Goal: Task Accomplishment & Management: Complete application form

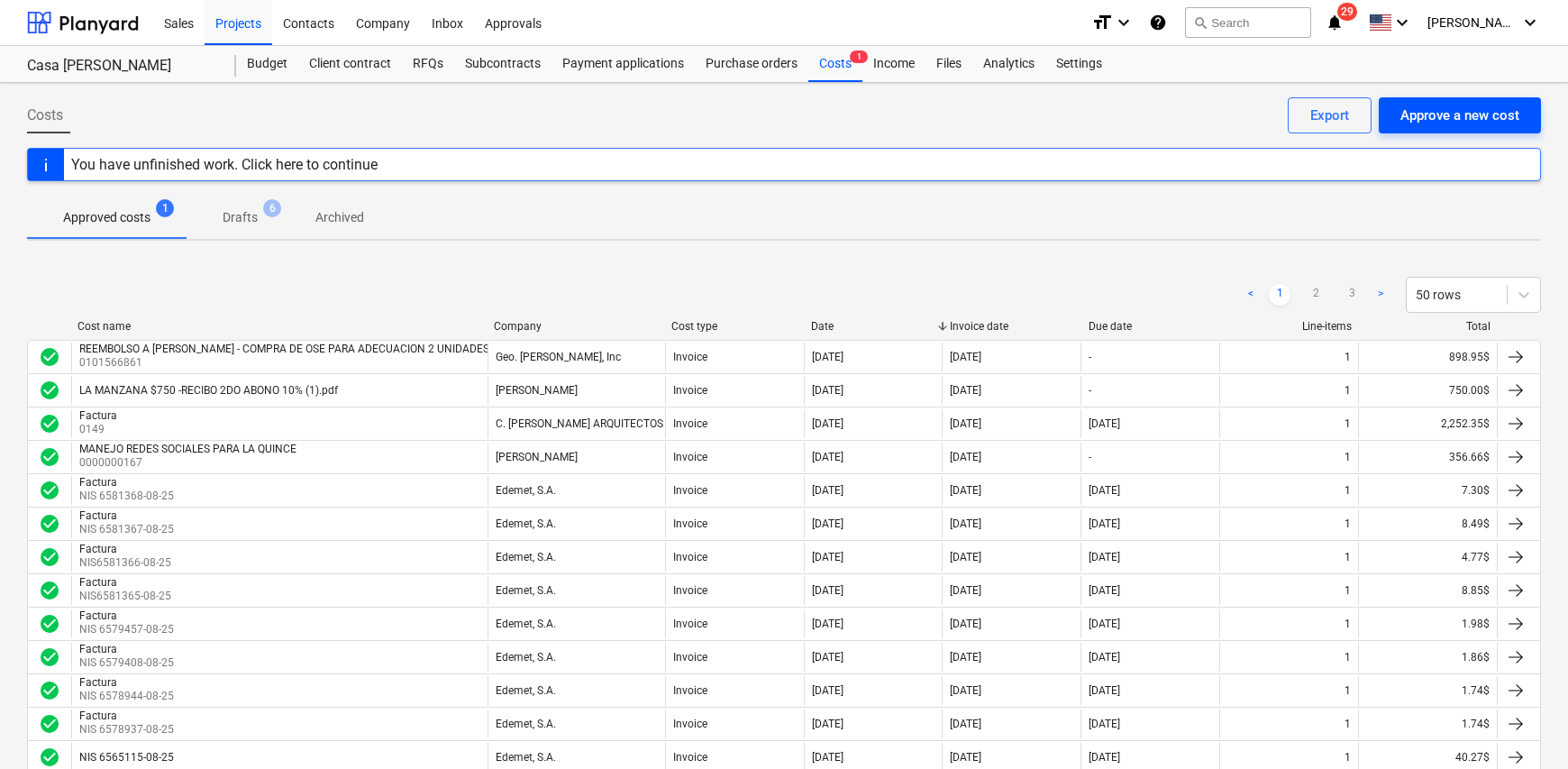
click at [1428, 120] on div "Approve a new cost" at bounding box center [1459, 116] width 119 height 24
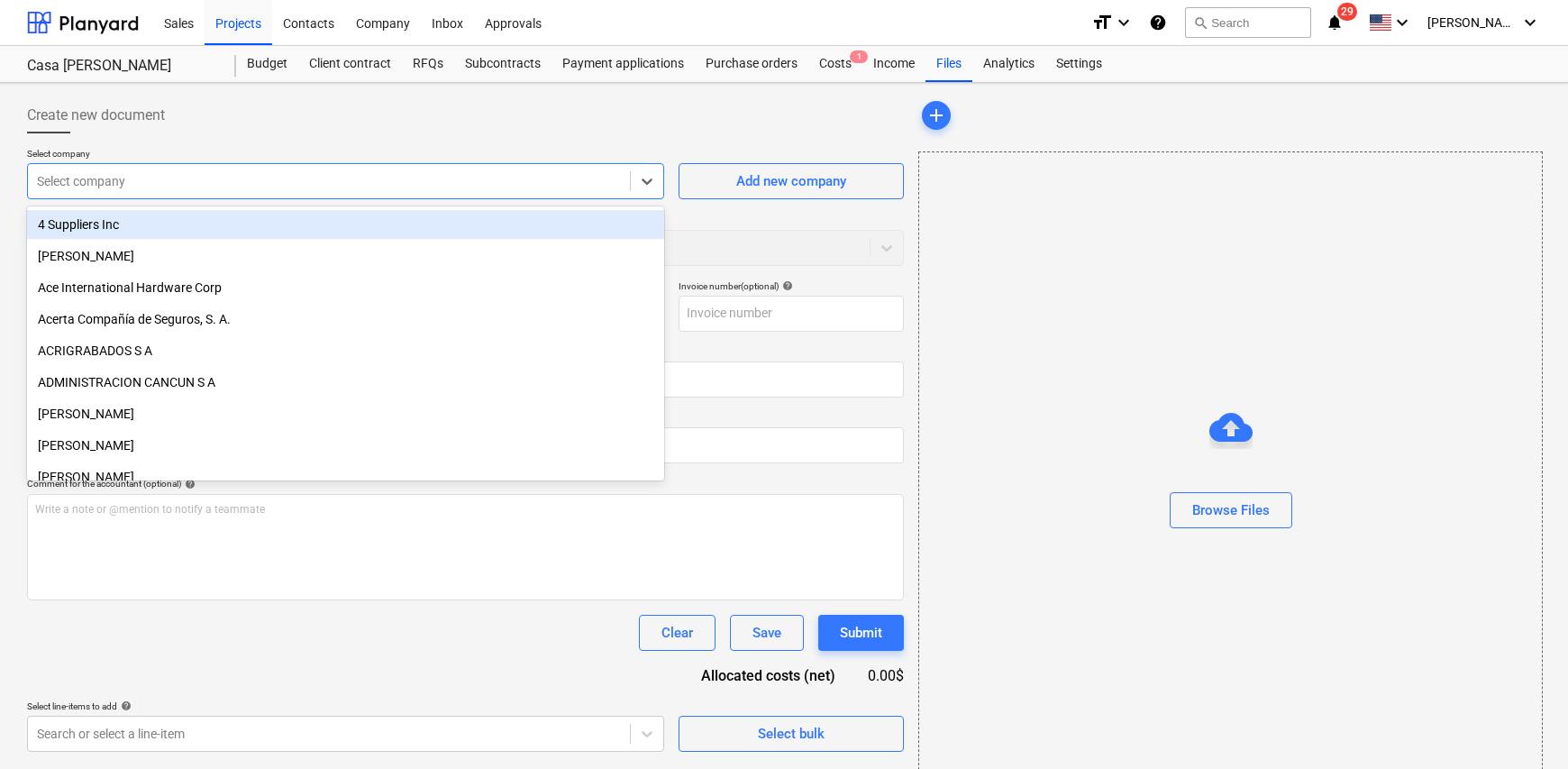
click at [194, 176] on div at bounding box center [329, 181] width 584 height 18
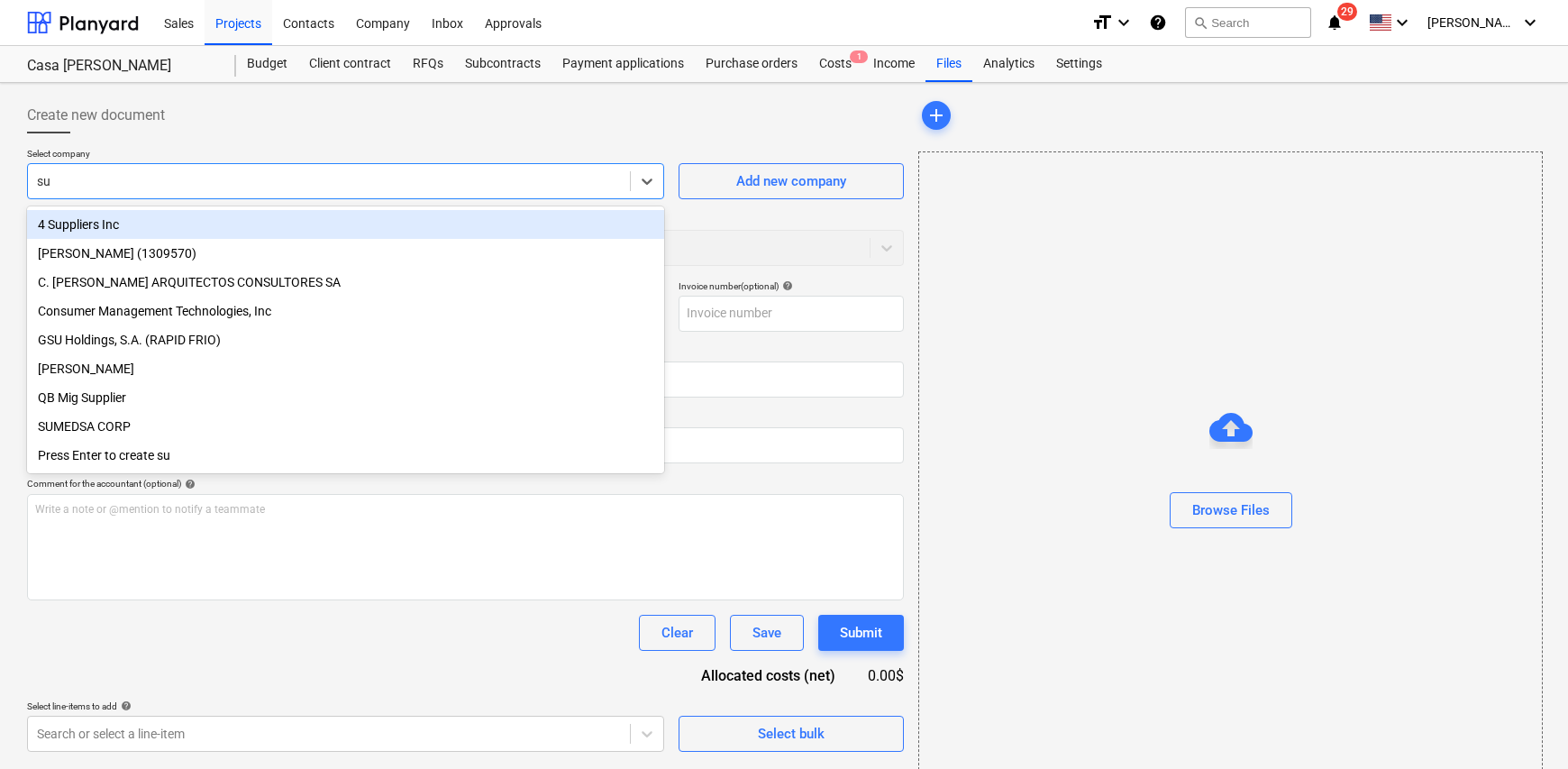
type input "sum"
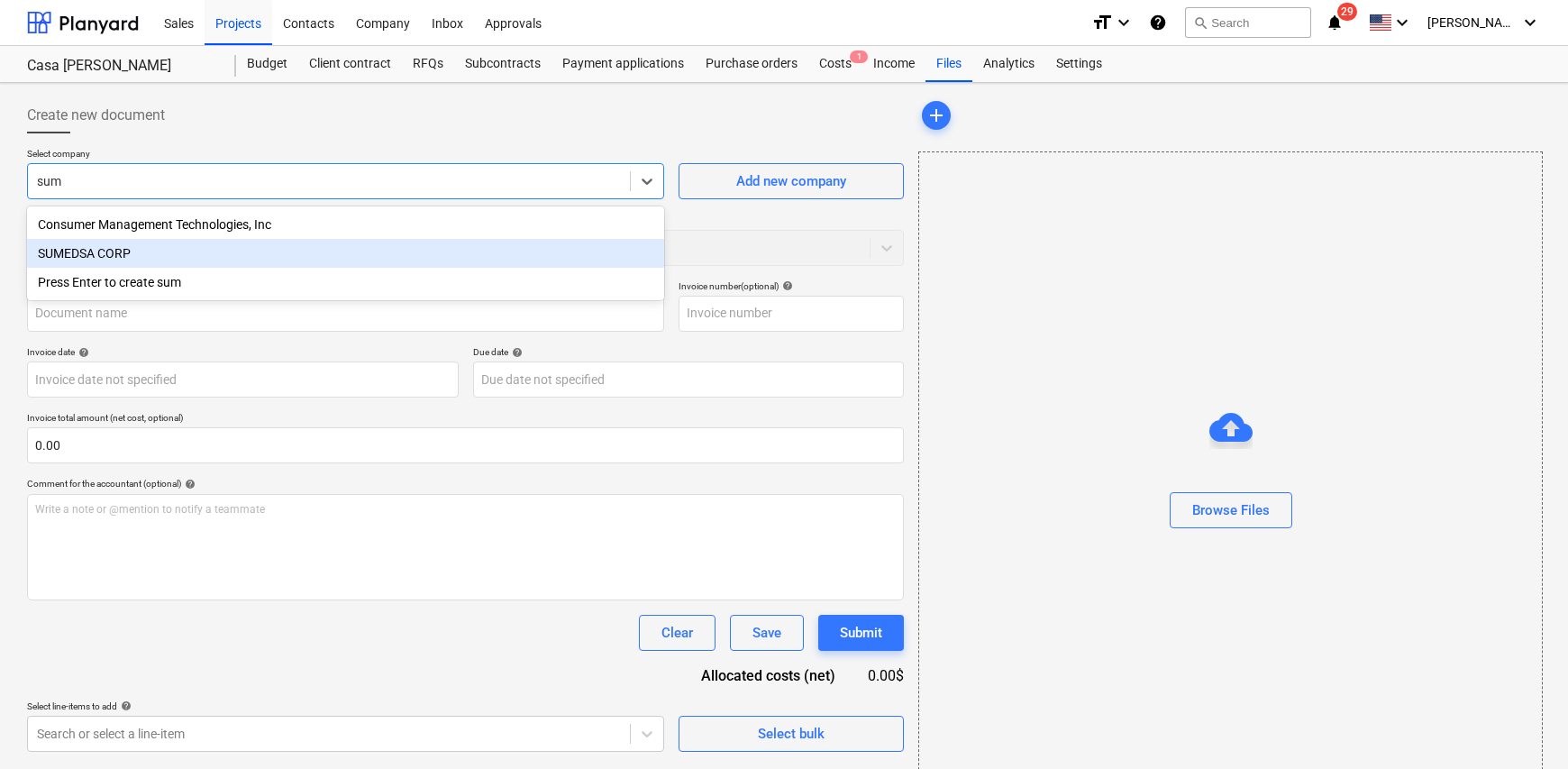
click at [161, 255] on div "SUMEDSA CORP" at bounding box center [346, 253] width 637 height 28
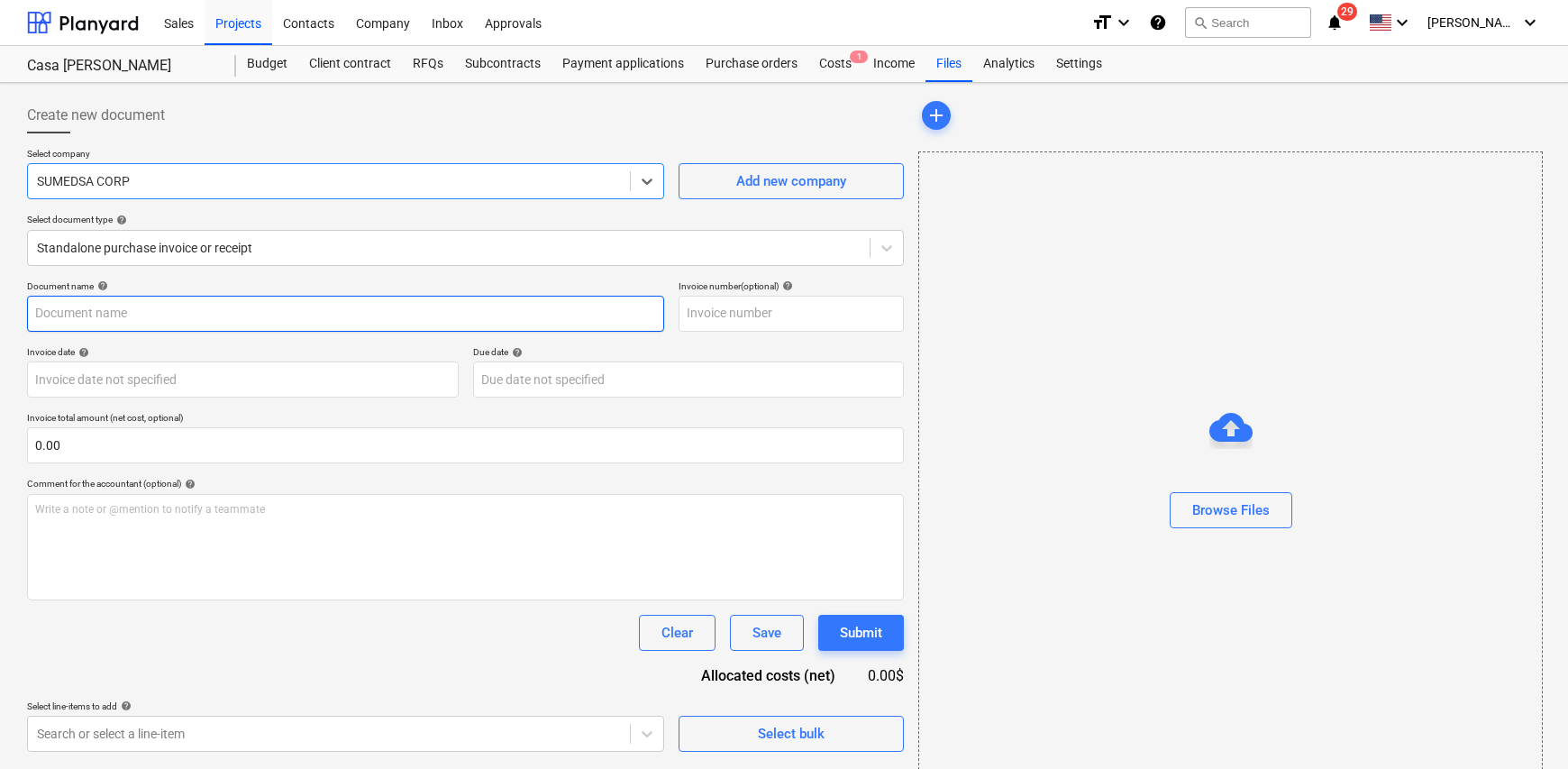
click at [152, 318] on input "text" at bounding box center [346, 313] width 637 height 36
type input "D"
type input "Factura"
click at [690, 320] on input "text" at bounding box center [791, 313] width 225 height 36
type input "0187"
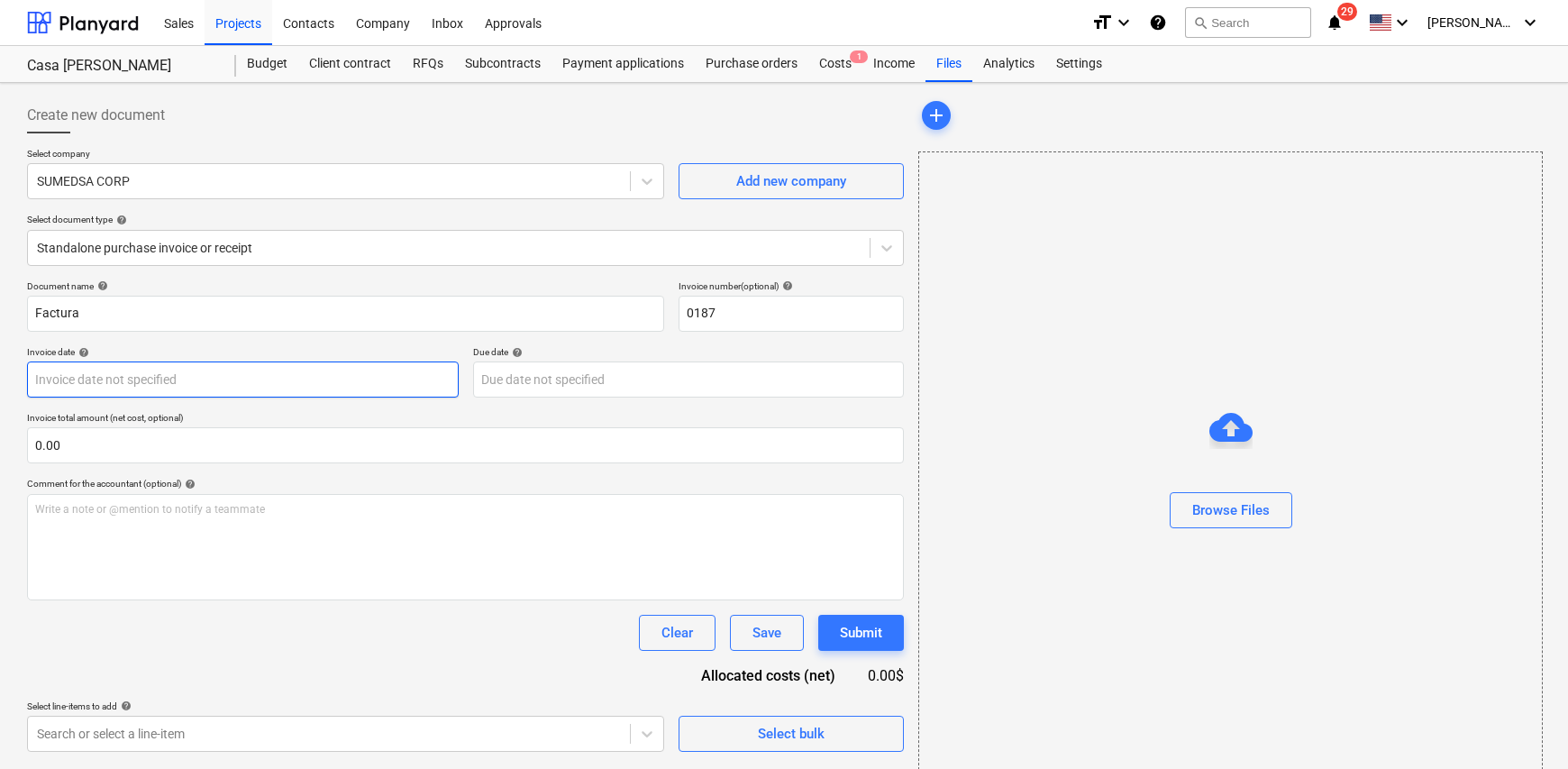
click at [164, 383] on body "Sales Projects Contacts Company Inbox Approvals format_size keyboard_arrow_down…" at bounding box center [784, 384] width 1568 height 769
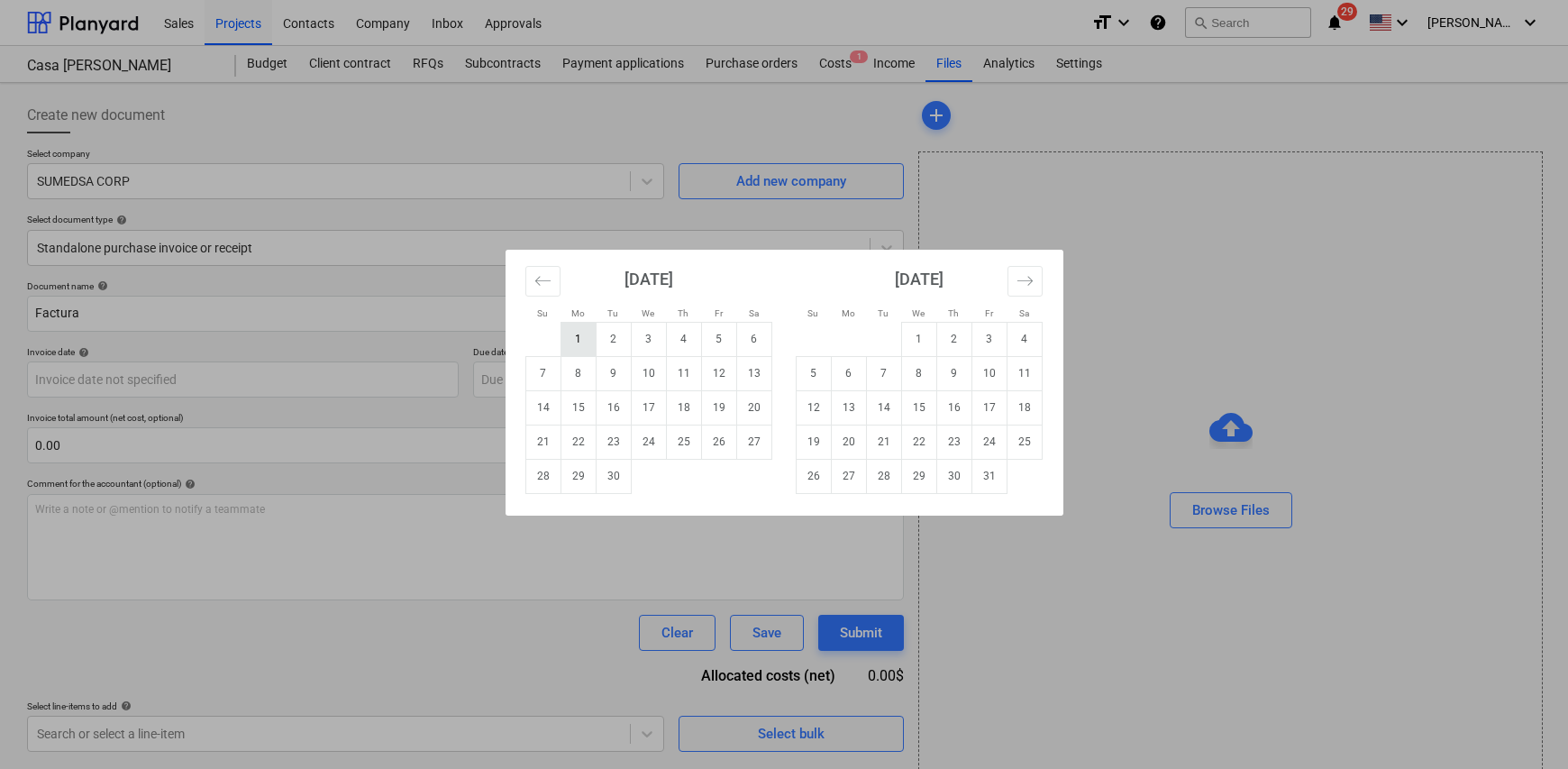
click at [579, 343] on td "1" at bounding box center [578, 338] width 35 height 34
type input "[DATE]"
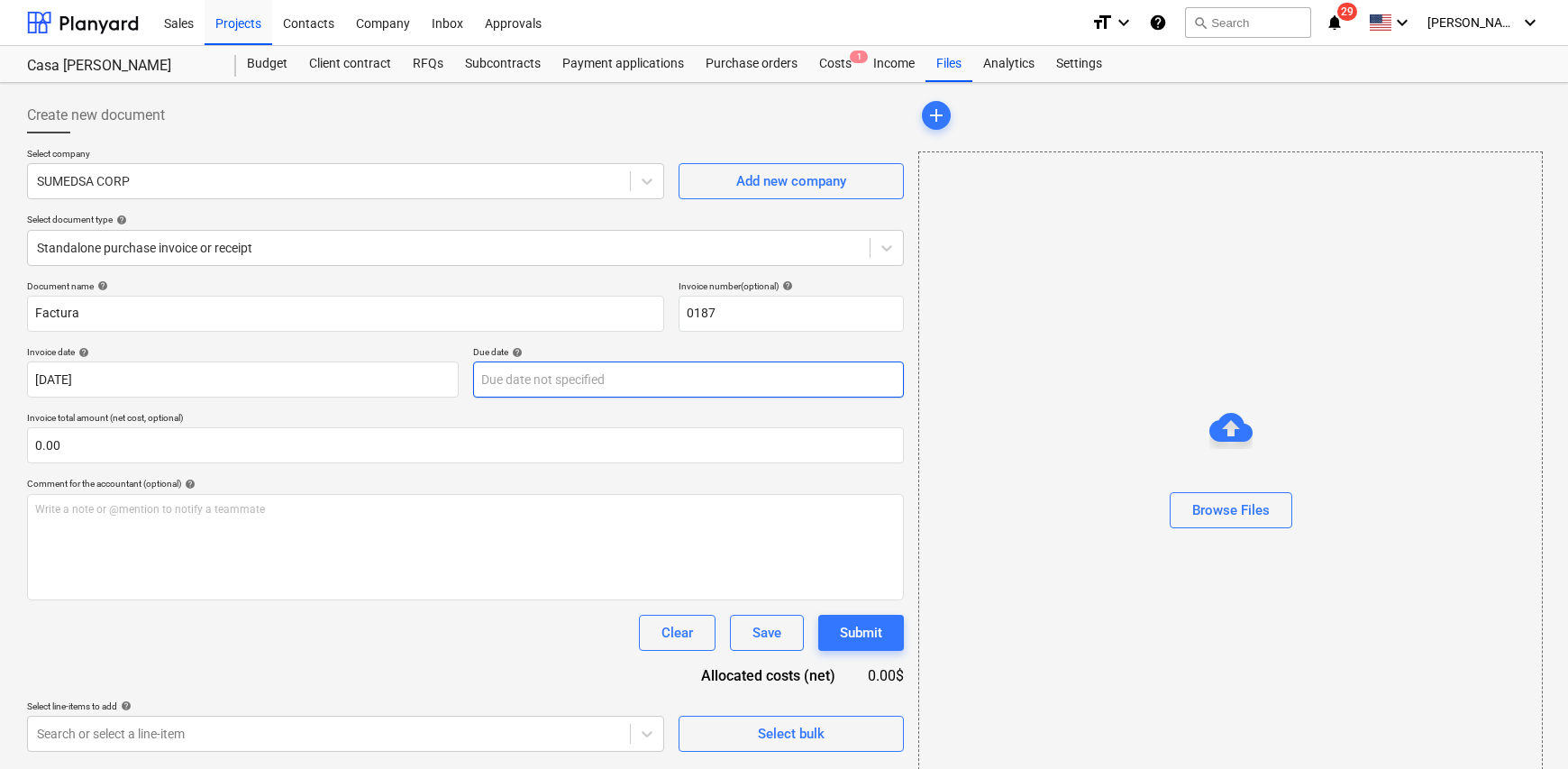
click at [567, 388] on body "Sales Projects Contacts Company Inbox Approvals format_size keyboard_arrow_down…" at bounding box center [784, 384] width 1568 height 769
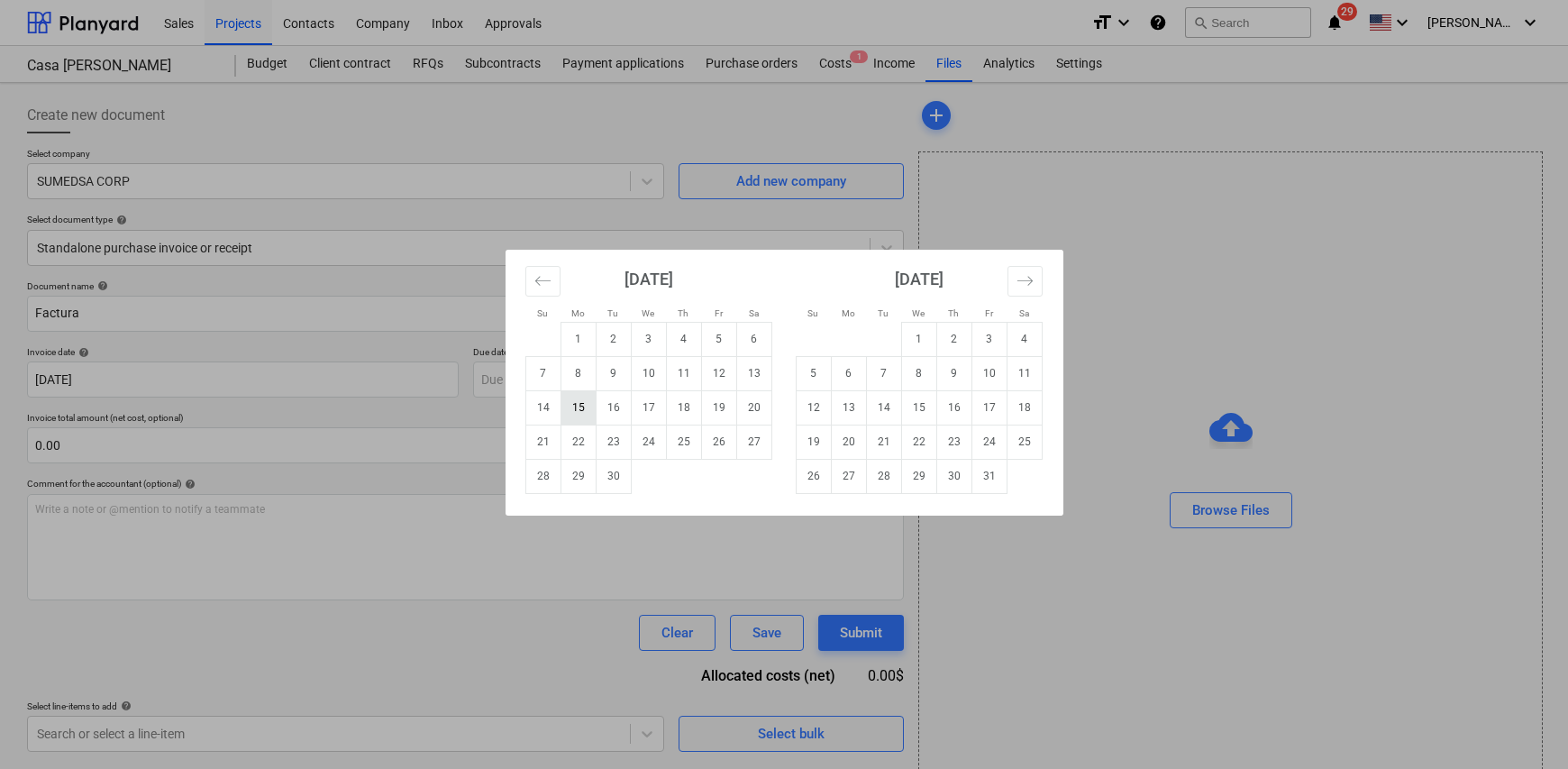
click at [580, 410] on td "15" at bounding box center [578, 407] width 35 height 34
type input "[DATE]"
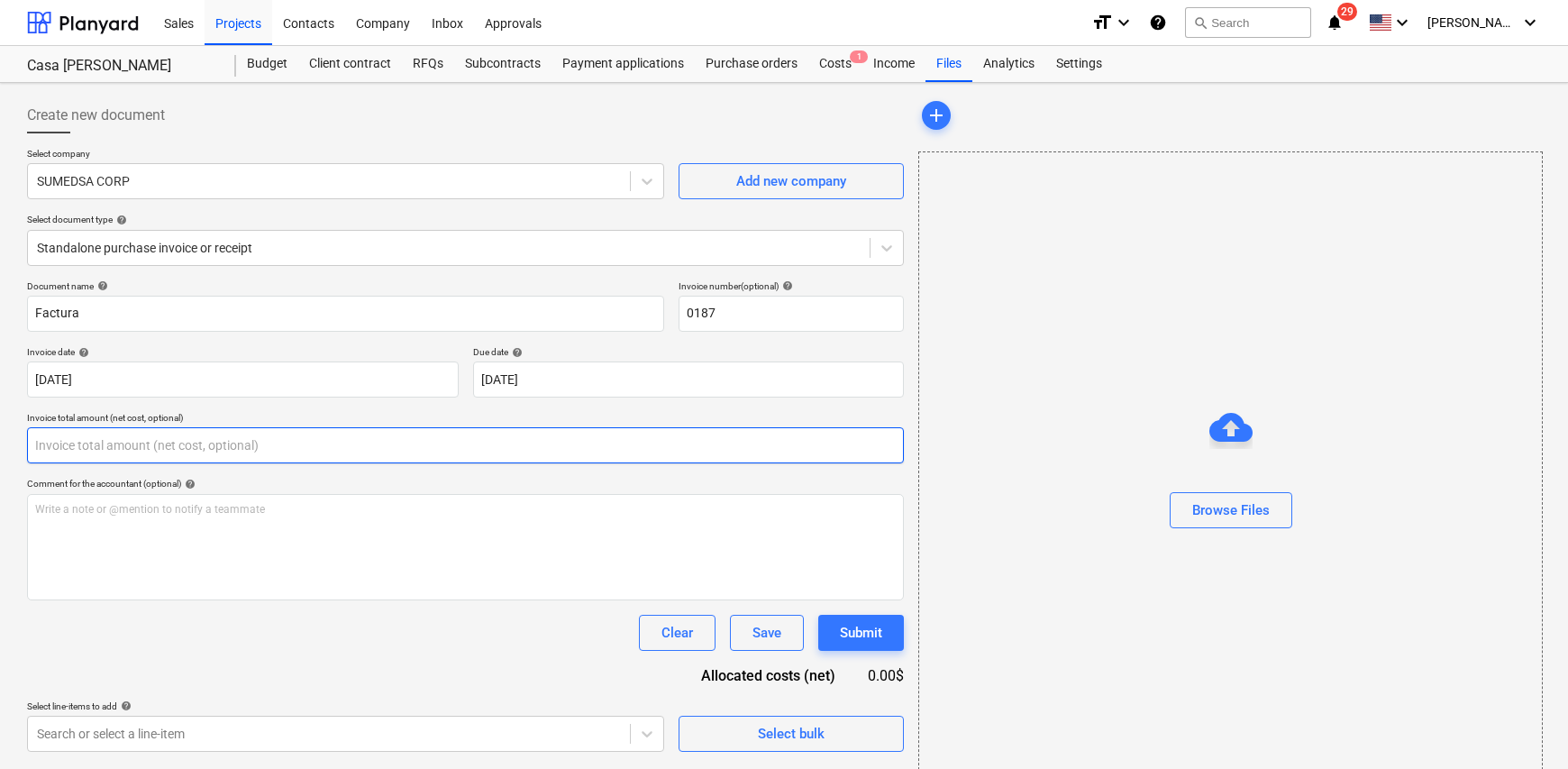
click at [118, 438] on input "text" at bounding box center [465, 445] width 877 height 36
click at [220, 438] on input "text" at bounding box center [465, 445] width 877 height 36
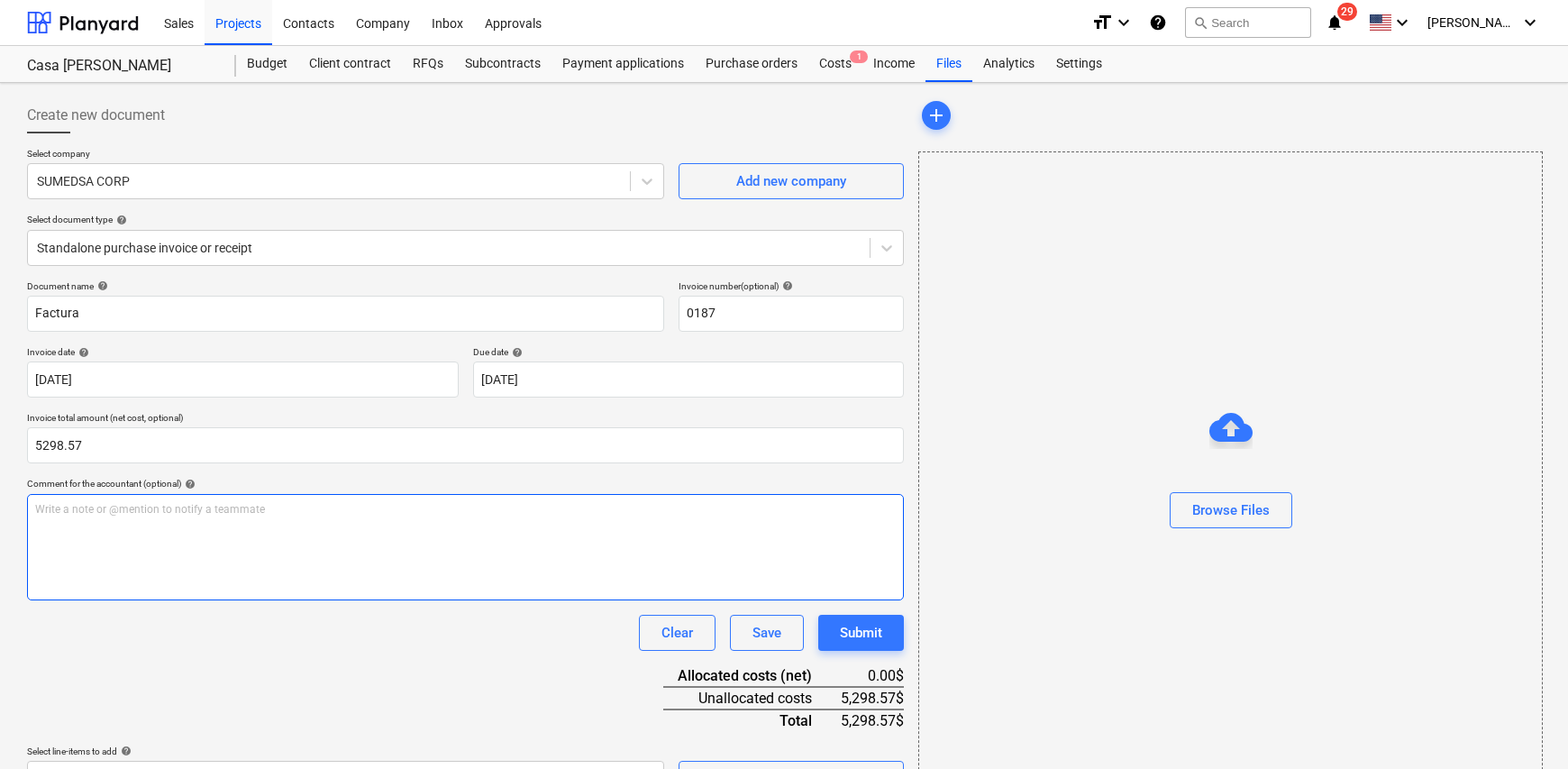
type input "5,298.57"
click at [182, 536] on div "Write a note or @mention to notify a teammate [PERSON_NAME]" at bounding box center [465, 547] width 877 height 107
click at [64, 511] on span "Abino" at bounding box center [49, 508] width 28 height 13
click at [300, 547] on div "Abono 60% por resane [PERSON_NAME] y pintura [PERSON_NAME] a un costado en dire…" at bounding box center [465, 547] width 877 height 107
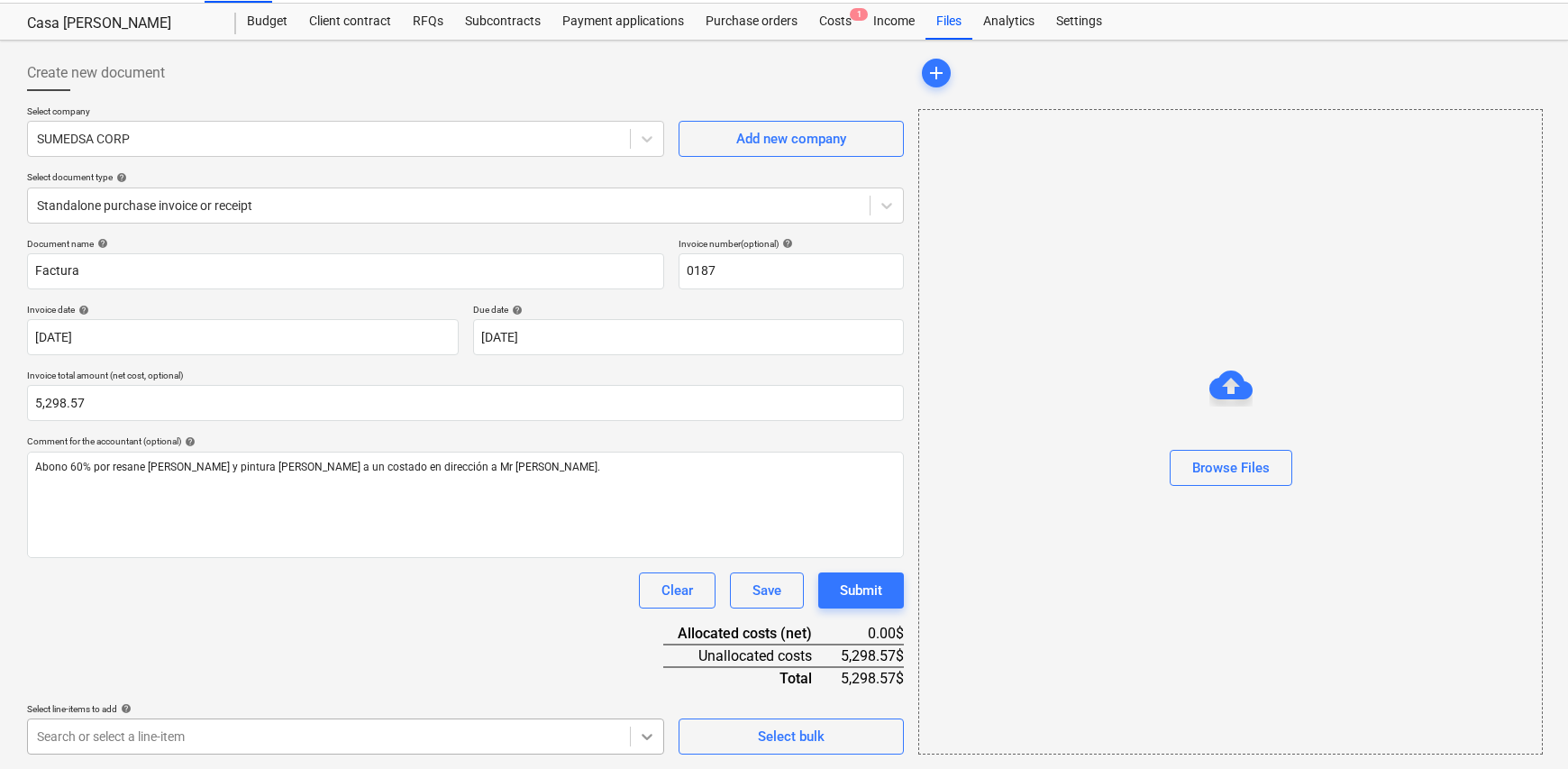
click at [644, 726] on body "Sales Projects Contacts Company Inbox Approvals format_size keyboard_arrow_down…" at bounding box center [784, 342] width 1568 height 769
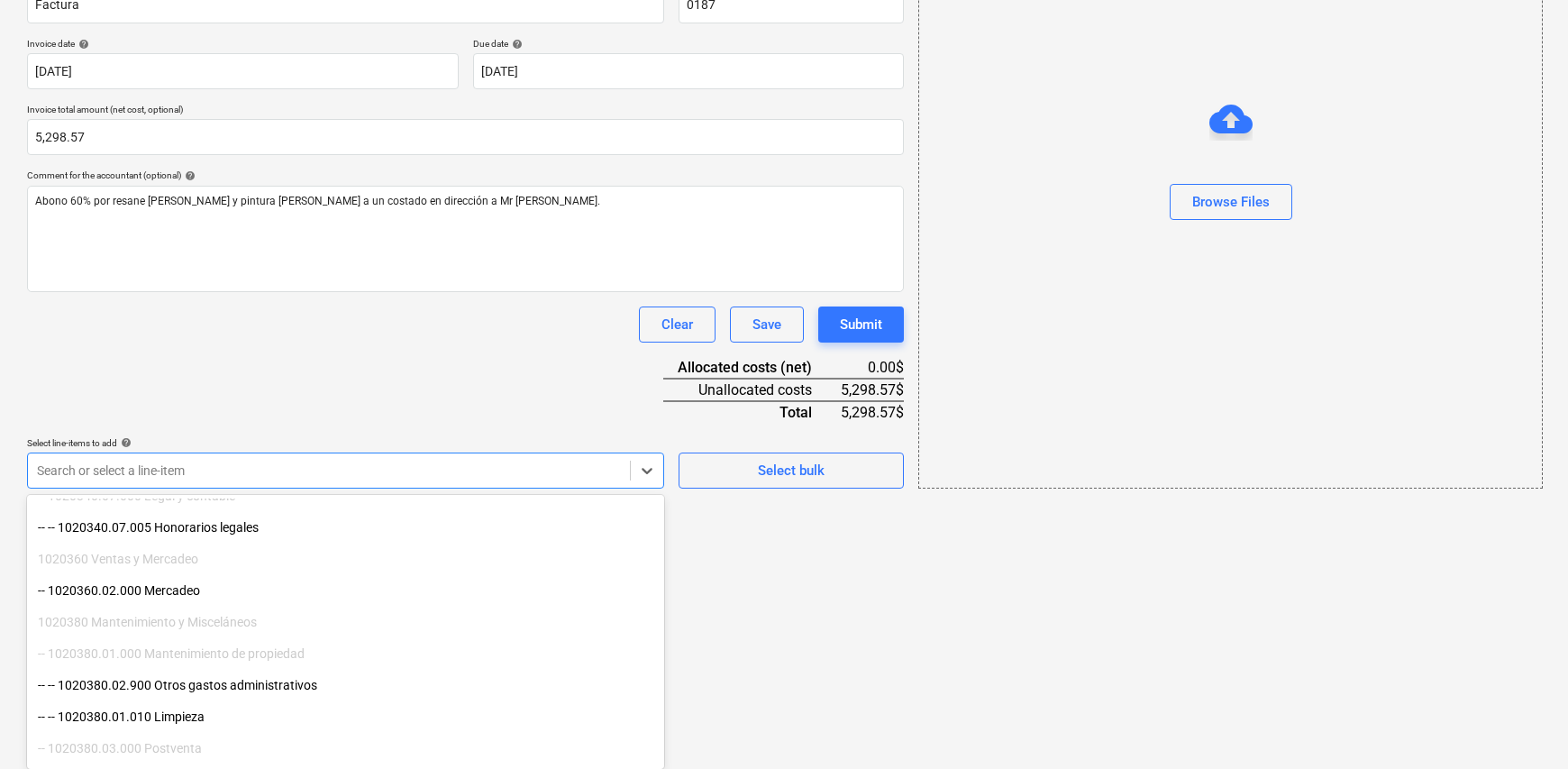
scroll to position [360, 0]
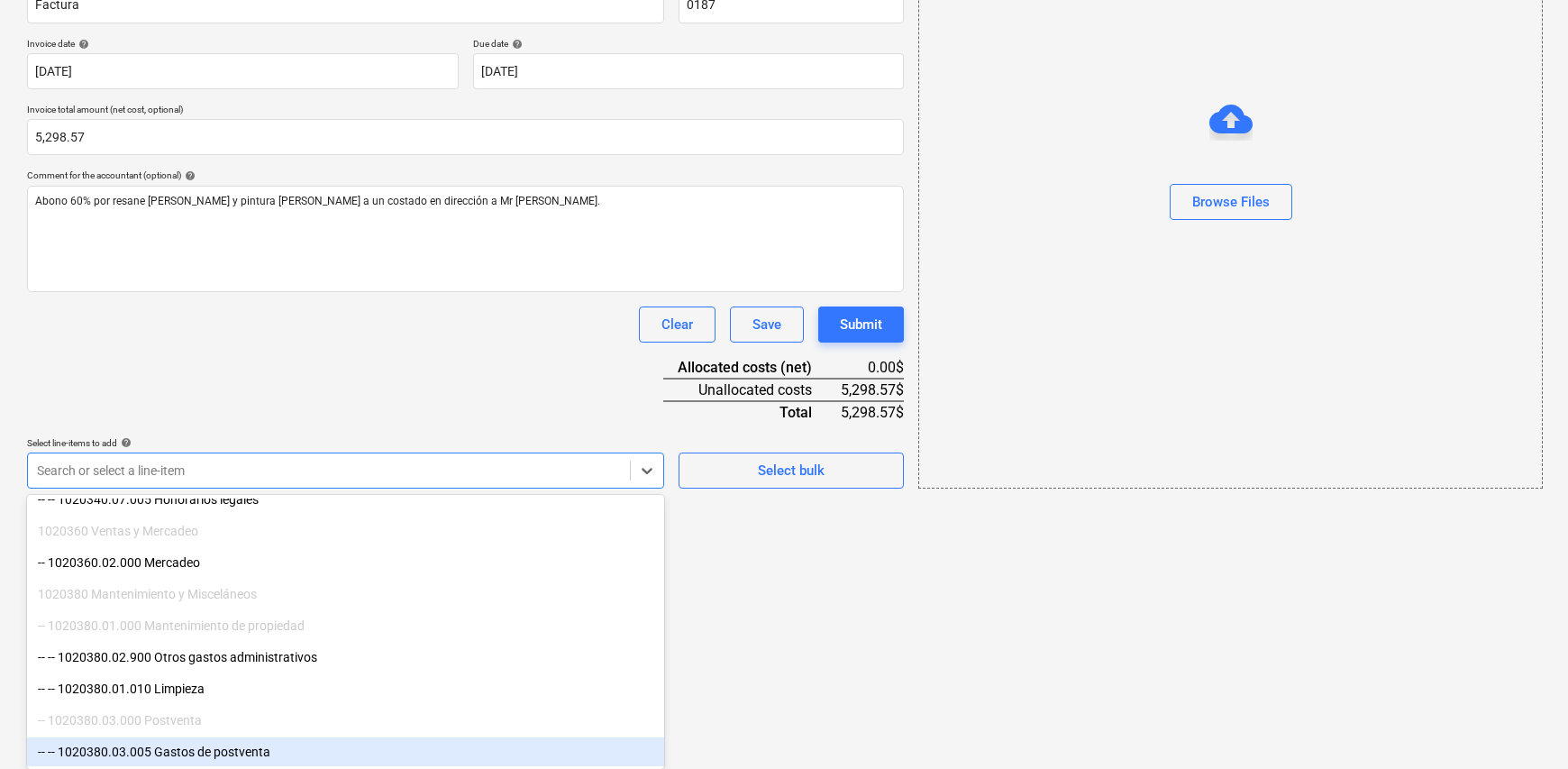
click at [274, 755] on div "-- -- 1020380.03.005 Gastos de postventa" at bounding box center [346, 750] width 637 height 28
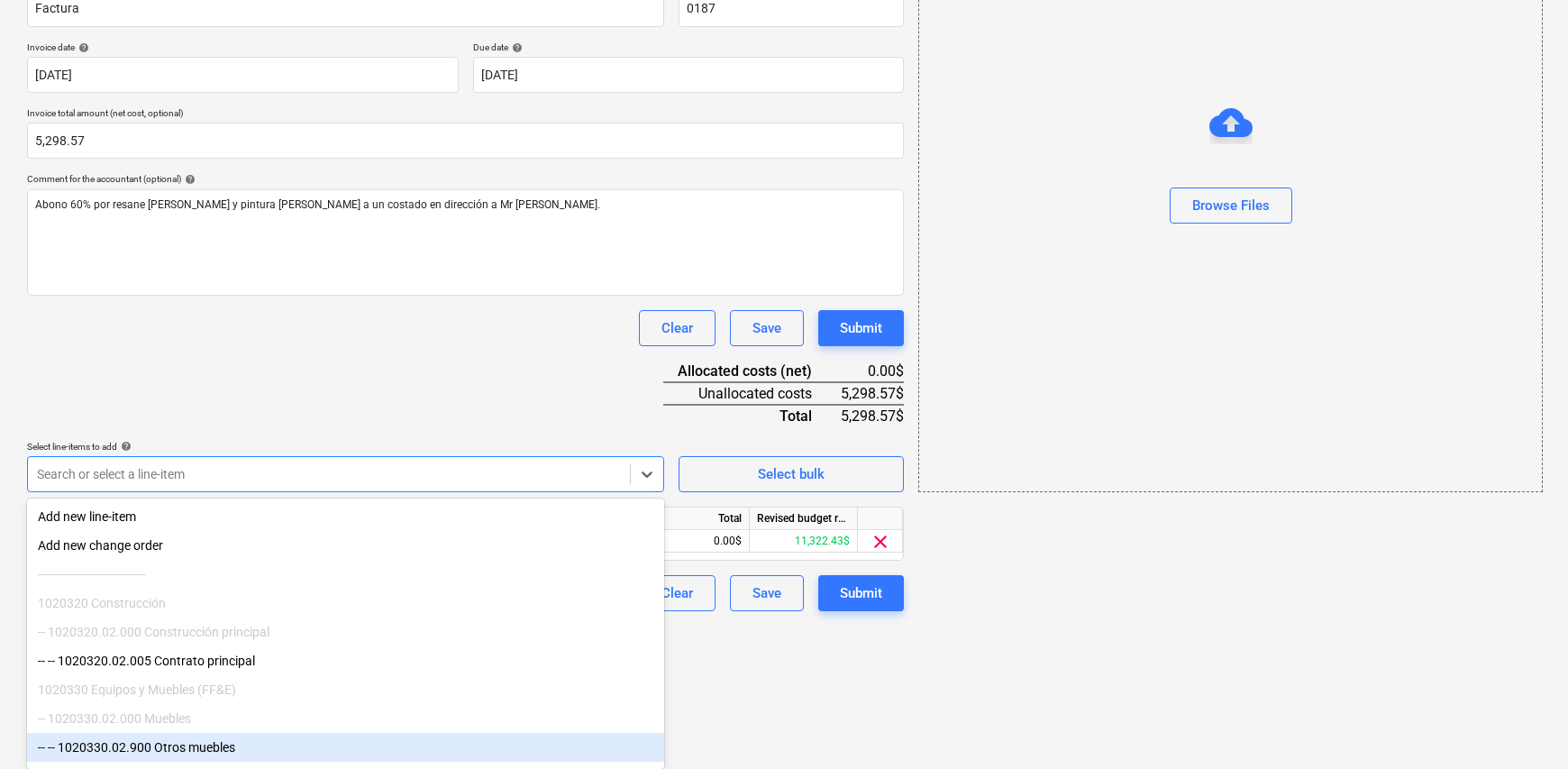
click at [814, 464] on html "Sales Projects Contacts Company Inbox Approvals format_size keyboard_arrow_down…" at bounding box center [784, 79] width 1568 height 769
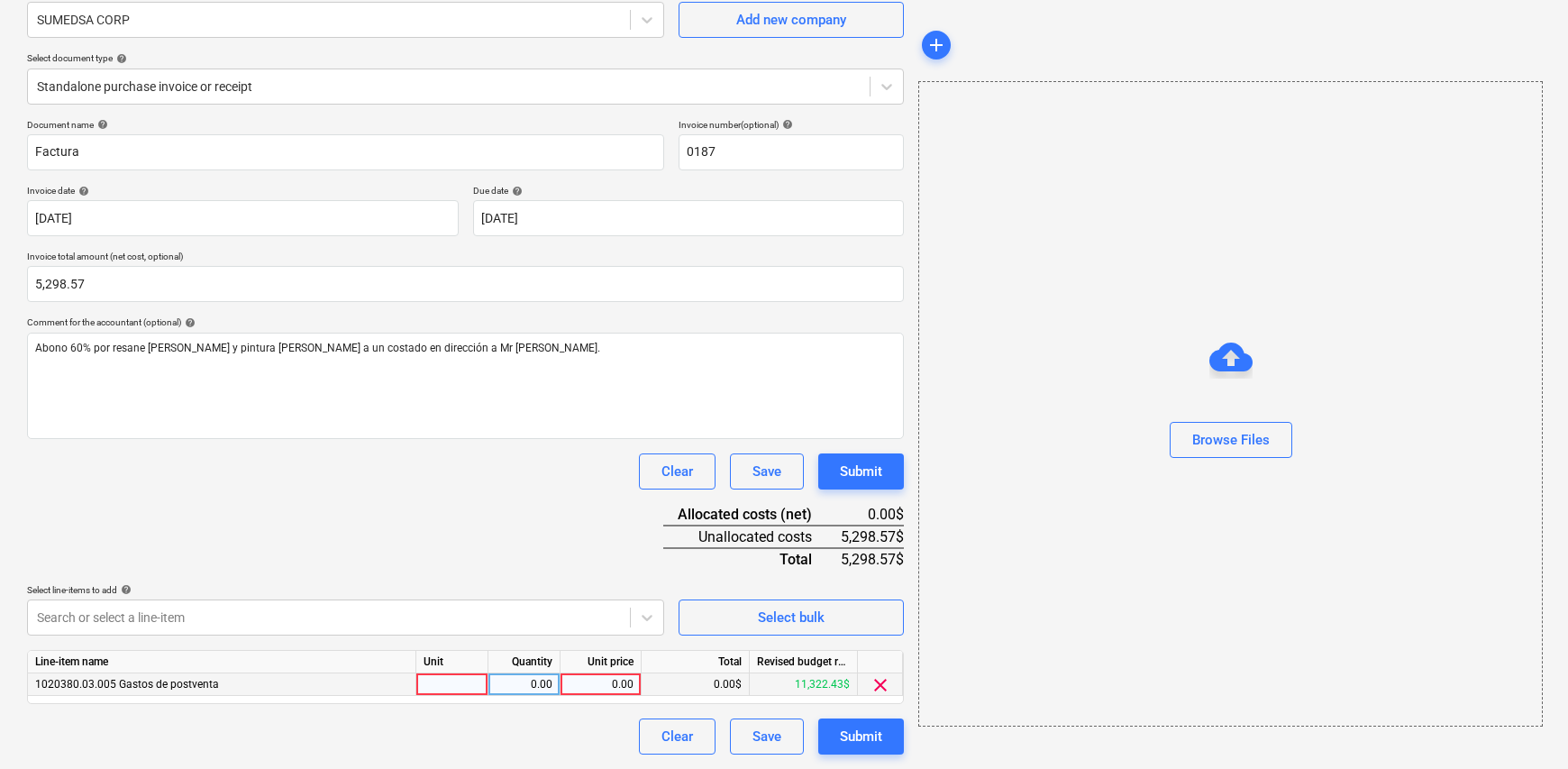
click at [450, 682] on div at bounding box center [452, 684] width 72 height 23
type input "1"
click at [519, 691] on div "0.00" at bounding box center [524, 684] width 57 height 23
type input "1"
click at [622, 686] on div "0.00" at bounding box center [600, 684] width 66 height 23
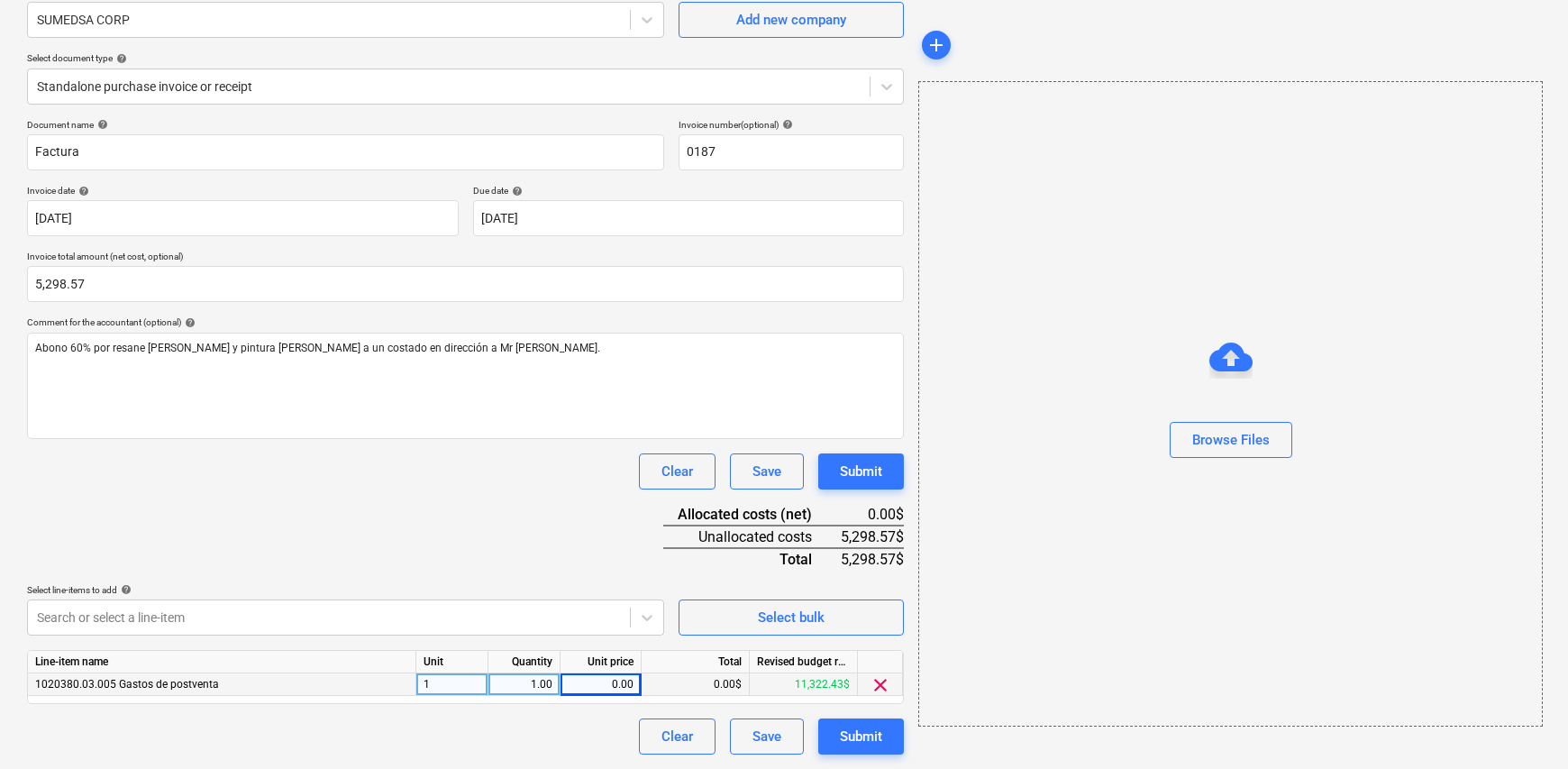
click at [592, 690] on div "0.00" at bounding box center [600, 684] width 66 height 23
type input "5298.57"
click at [595, 568] on div "Document name help Factura Invoice number (optional) help 0187 Invoice date hel…" at bounding box center [465, 436] width 877 height 636
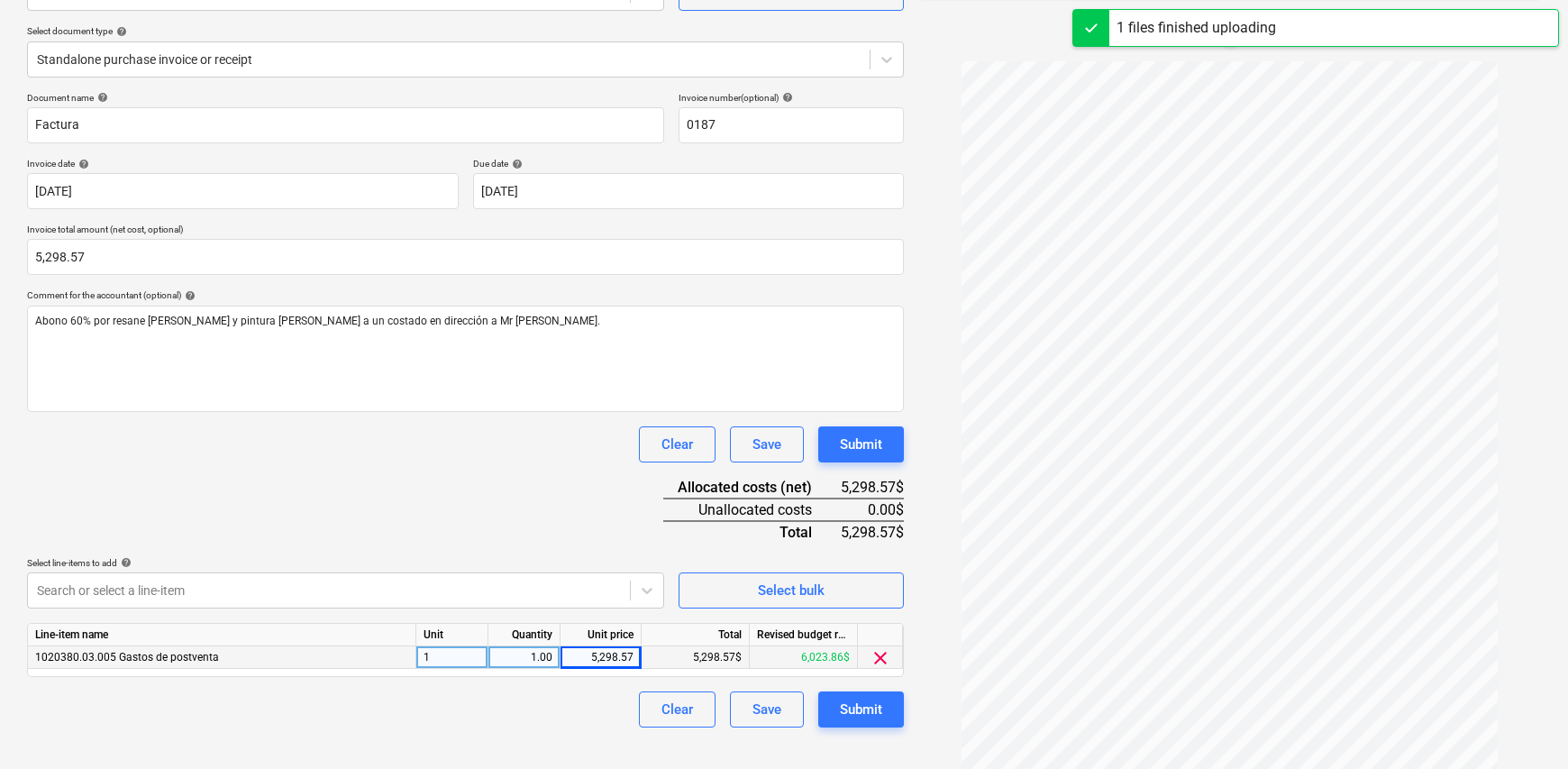
scroll to position [213, 0]
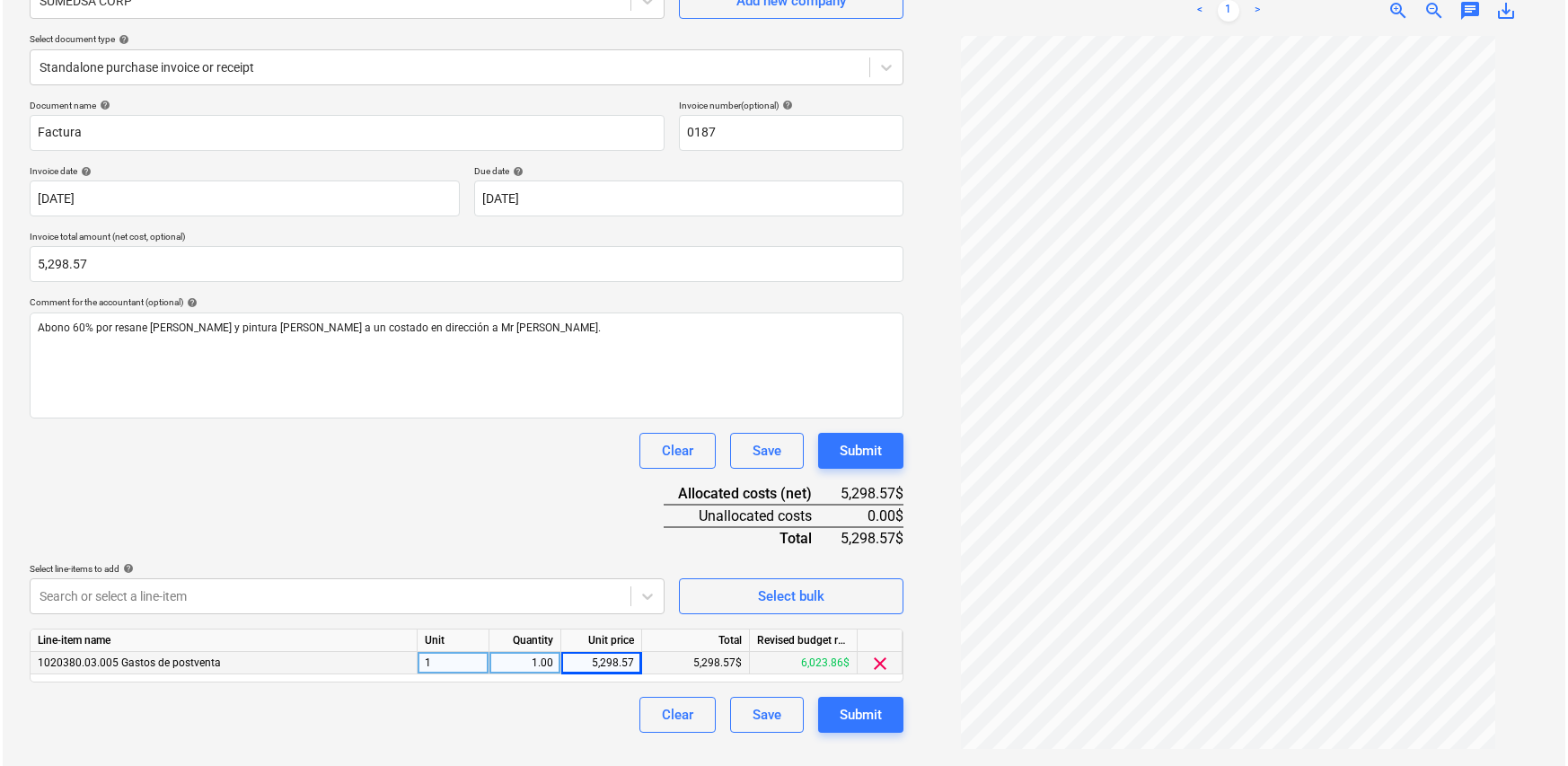
scroll to position [180, 0]
click at [867, 715] on div "Submit" at bounding box center [857, 714] width 42 height 23
